Goal: Use online tool/utility: Utilize a website feature to perform a specific function

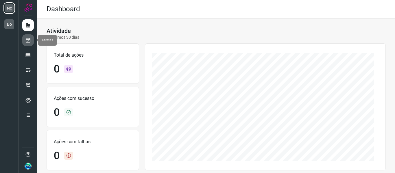
click at [28, 39] on icon at bounding box center [28, 40] width 6 height 6
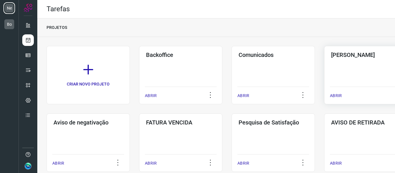
click at [338, 82] on div "Pós Serviço ABRIR" at bounding box center [365, 75] width 83 height 58
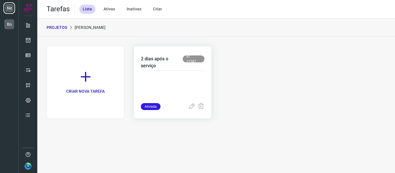
click at [176, 79] on p at bounding box center [172, 88] width 63 height 29
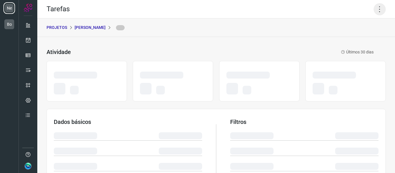
click at [374, 14] on icon at bounding box center [380, 9] width 12 height 12
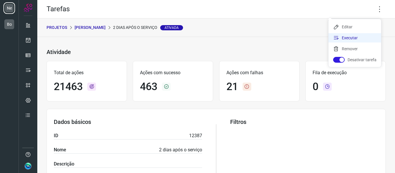
click at [363, 38] on li "Executar" at bounding box center [354, 37] width 53 height 9
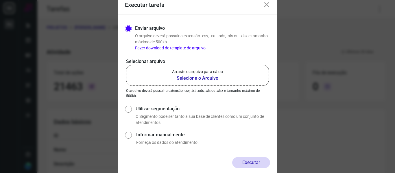
click at [185, 76] on b "Selecione o Arquivo" at bounding box center [197, 78] width 51 height 7
click at [0, 0] on input "Arraste o arquivo para cá ou Selecione o Arquivo" at bounding box center [0, 0] width 0 height 0
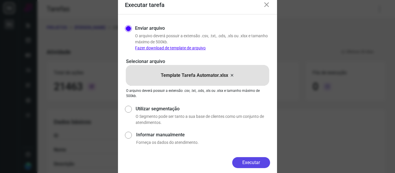
click at [261, 164] on button "Executar" at bounding box center [251, 162] width 38 height 11
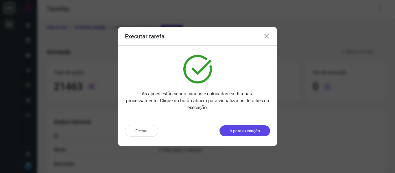
click at [253, 133] on p "Ir para execução" at bounding box center [245, 131] width 30 height 6
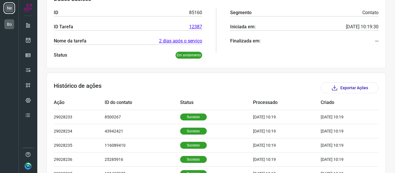
scroll to position [5, 0]
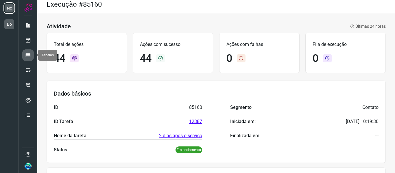
click at [29, 53] on icon at bounding box center [28, 55] width 6 height 6
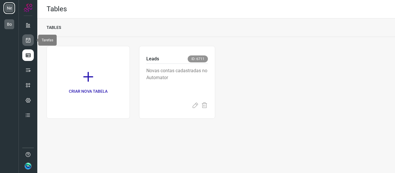
click at [30, 38] on icon at bounding box center [28, 40] width 6 height 6
